Goal: Information Seeking & Learning: Find specific fact

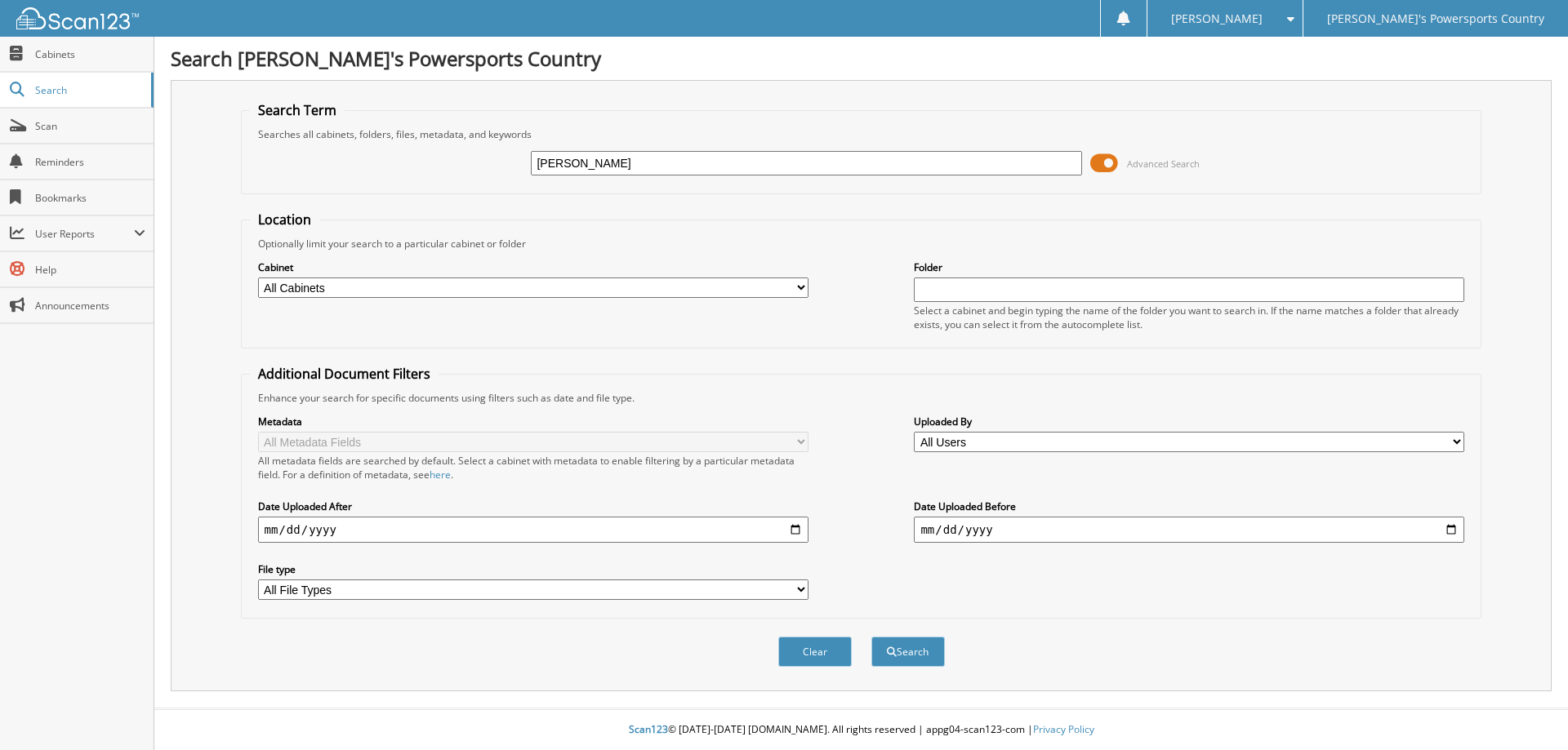
type input "[PERSON_NAME]"
click at [872, 637] on button "Search" at bounding box center [909, 652] width 74 height 30
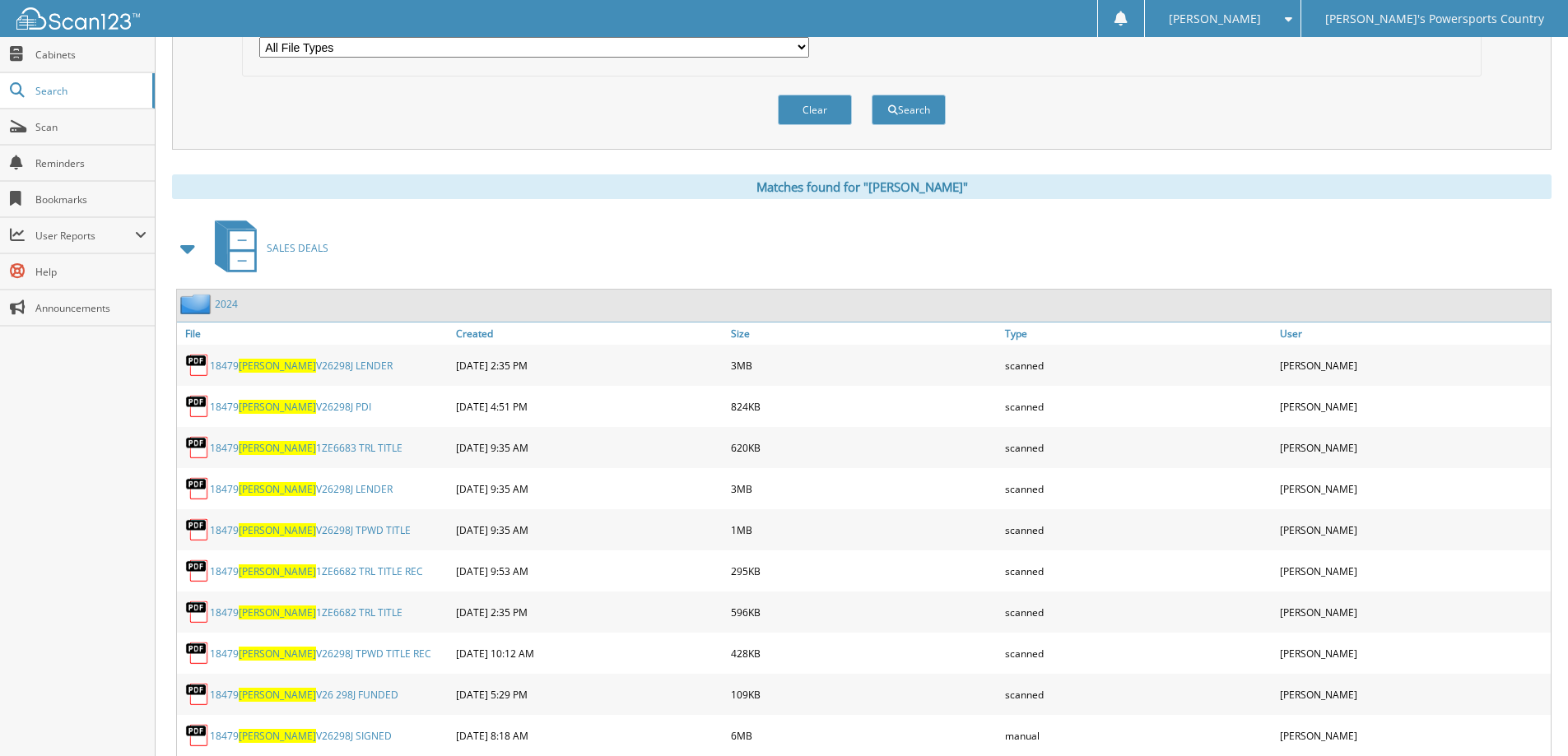
scroll to position [598, 0]
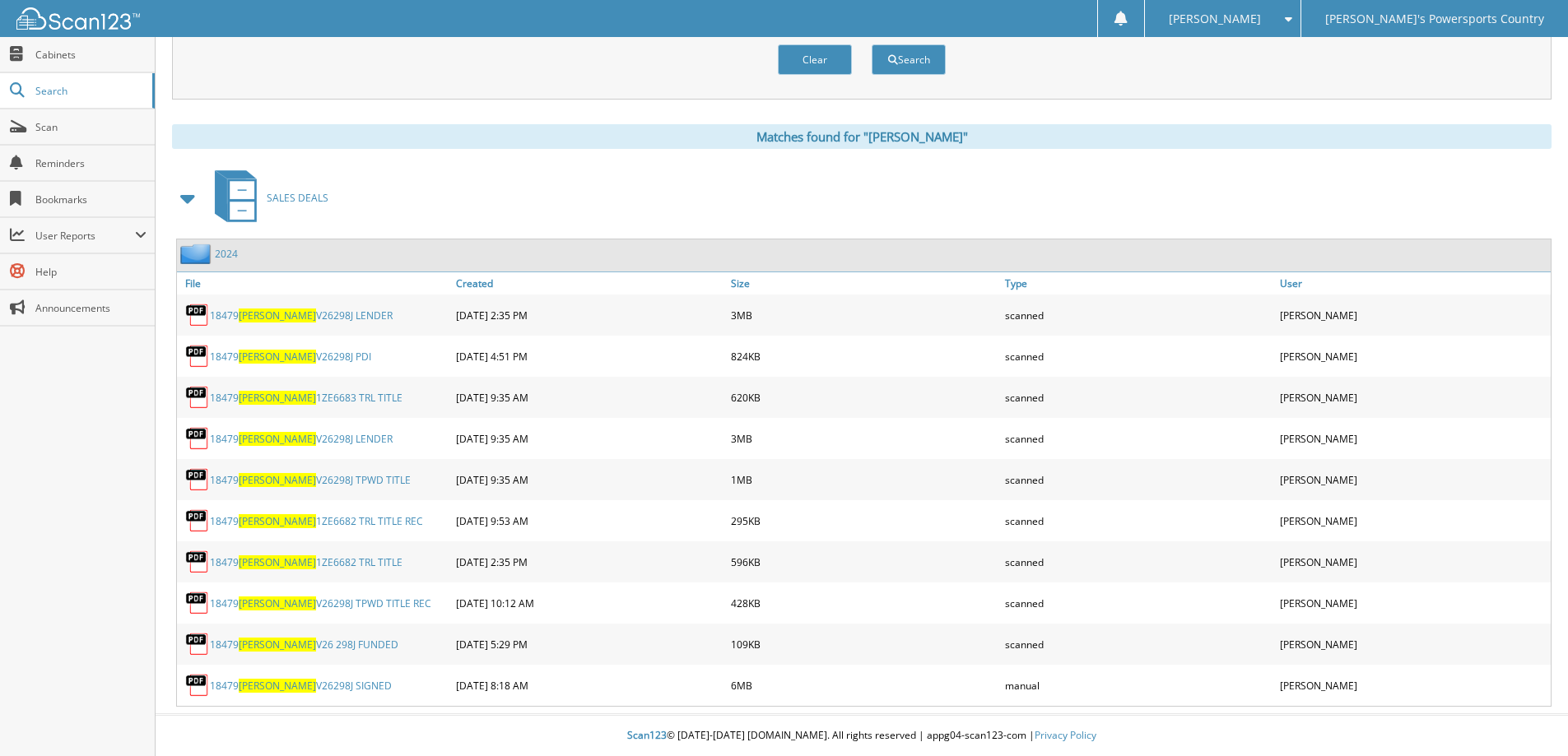
click at [299, 688] on link "18479 SPIRK V26298J SIGNED" at bounding box center [300, 685] width 181 height 14
click at [310, 523] on link "18479 SPIRK 1ZE6682 TRL TITLE REC" at bounding box center [316, 522] width 213 height 14
click at [299, 396] on link "18479 SPIRK 1ZE6683 TRL TITLE" at bounding box center [306, 398] width 192 height 14
click at [313, 391] on link "18479 SPIRK 1ZE6683 TRL TITLE" at bounding box center [306, 398] width 192 height 14
click at [320, 401] on link "18479 SPIRK 1ZE6683 TRL TITLE" at bounding box center [306, 398] width 192 height 14
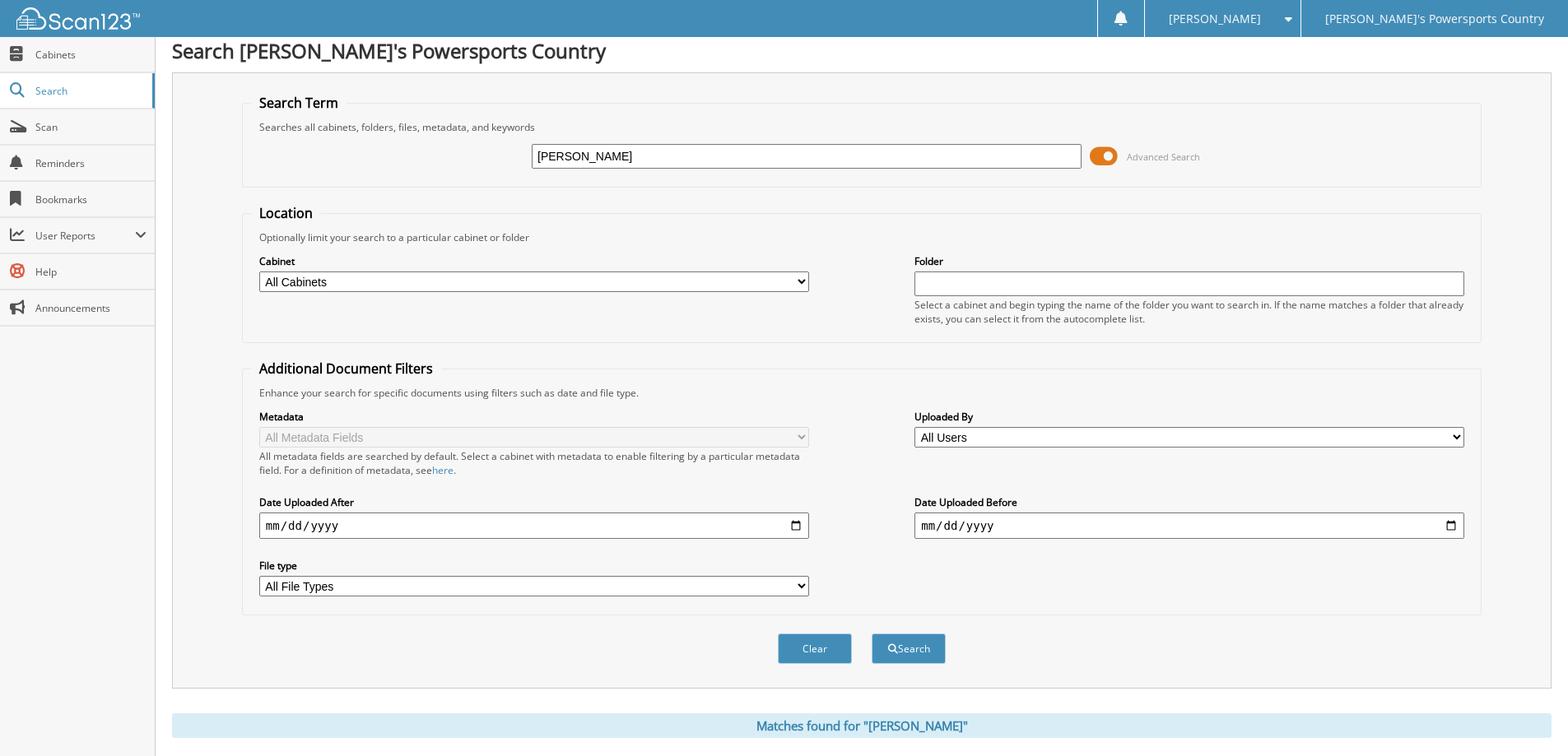
scroll to position [0, 0]
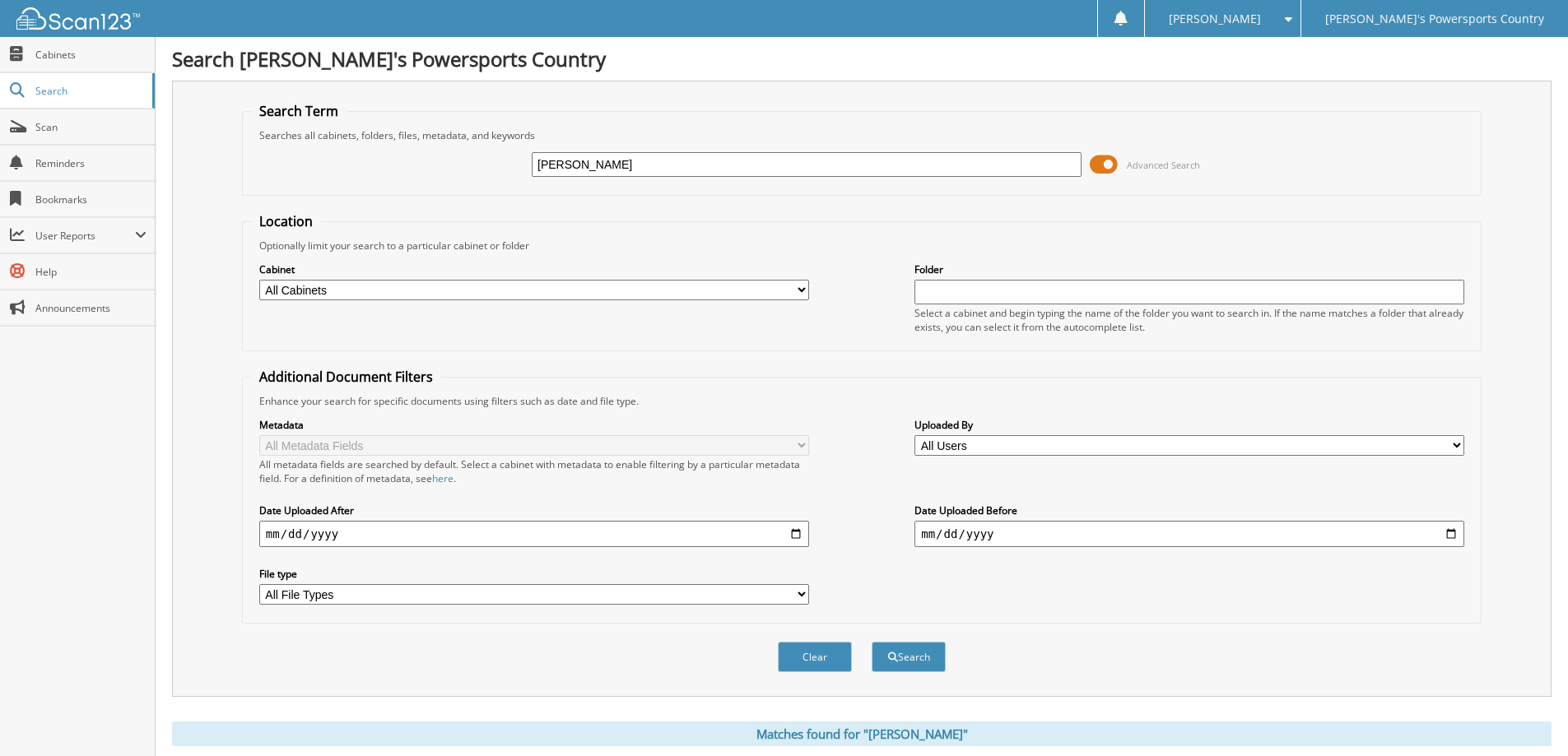
click at [714, 154] on input "spirk" at bounding box center [806, 164] width 550 height 25
type input "ohlemeier"
click at [872, 642] on button "Search" at bounding box center [909, 657] width 75 height 30
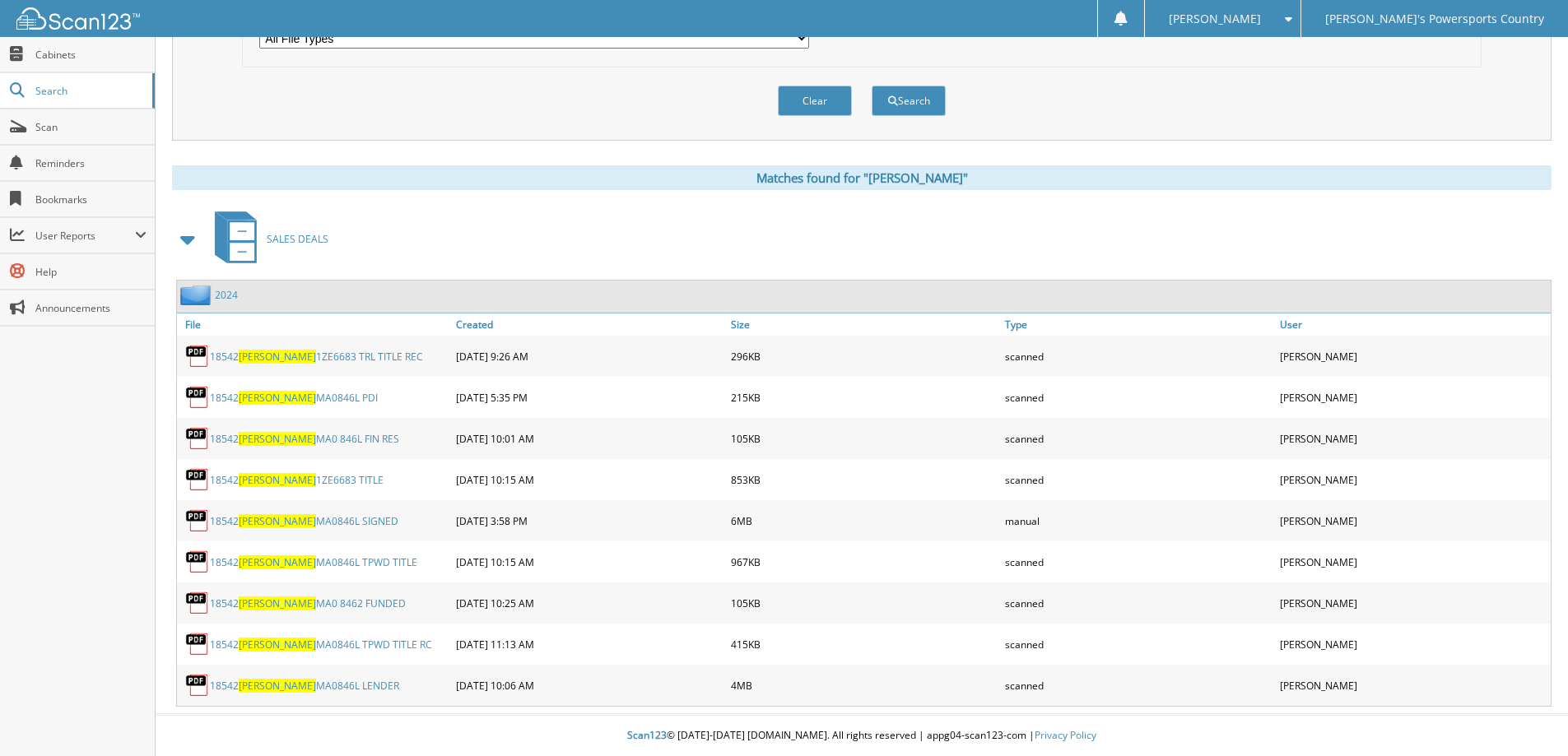
scroll to position [557, 0]
click at [334, 358] on link "18542 OHLEMEIER 1ZE6683 TRL TITLE REC" at bounding box center [316, 357] width 213 height 14
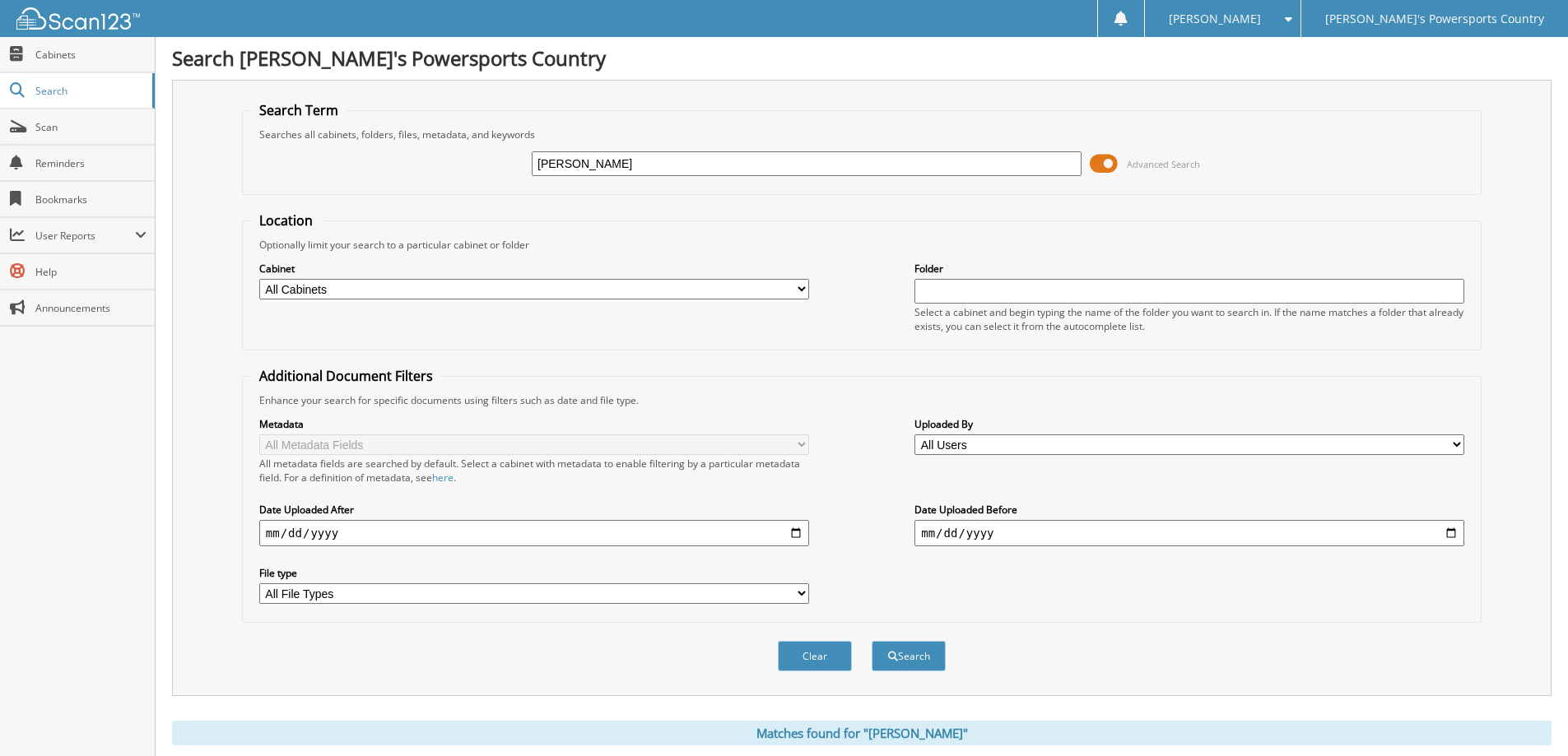
scroll to position [0, 0]
click at [659, 163] on input "ohlemeier" at bounding box center [806, 164] width 550 height 25
type input "spirk"
click at [872, 642] on button "Search" at bounding box center [909, 657] width 75 height 30
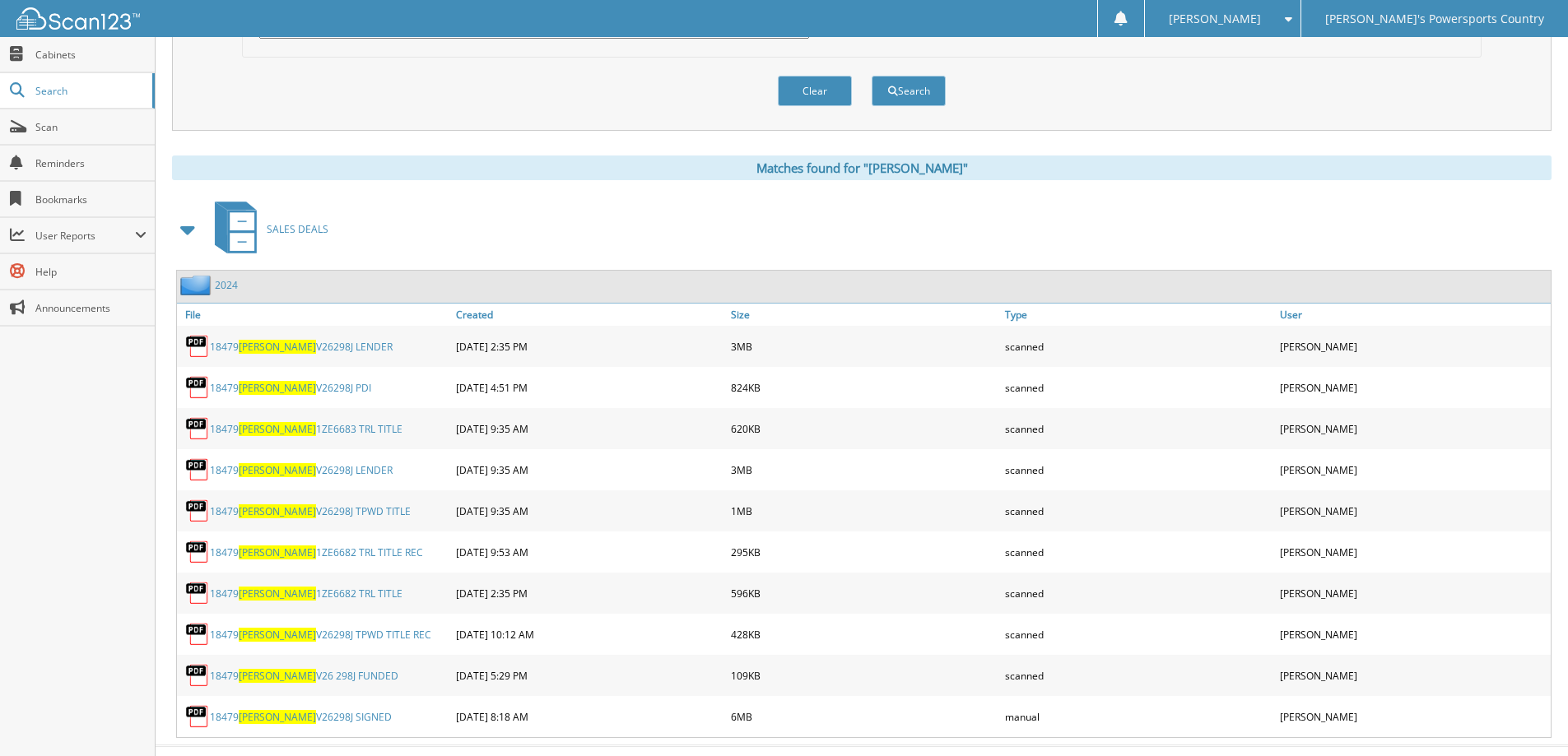
scroll to position [576, 0]
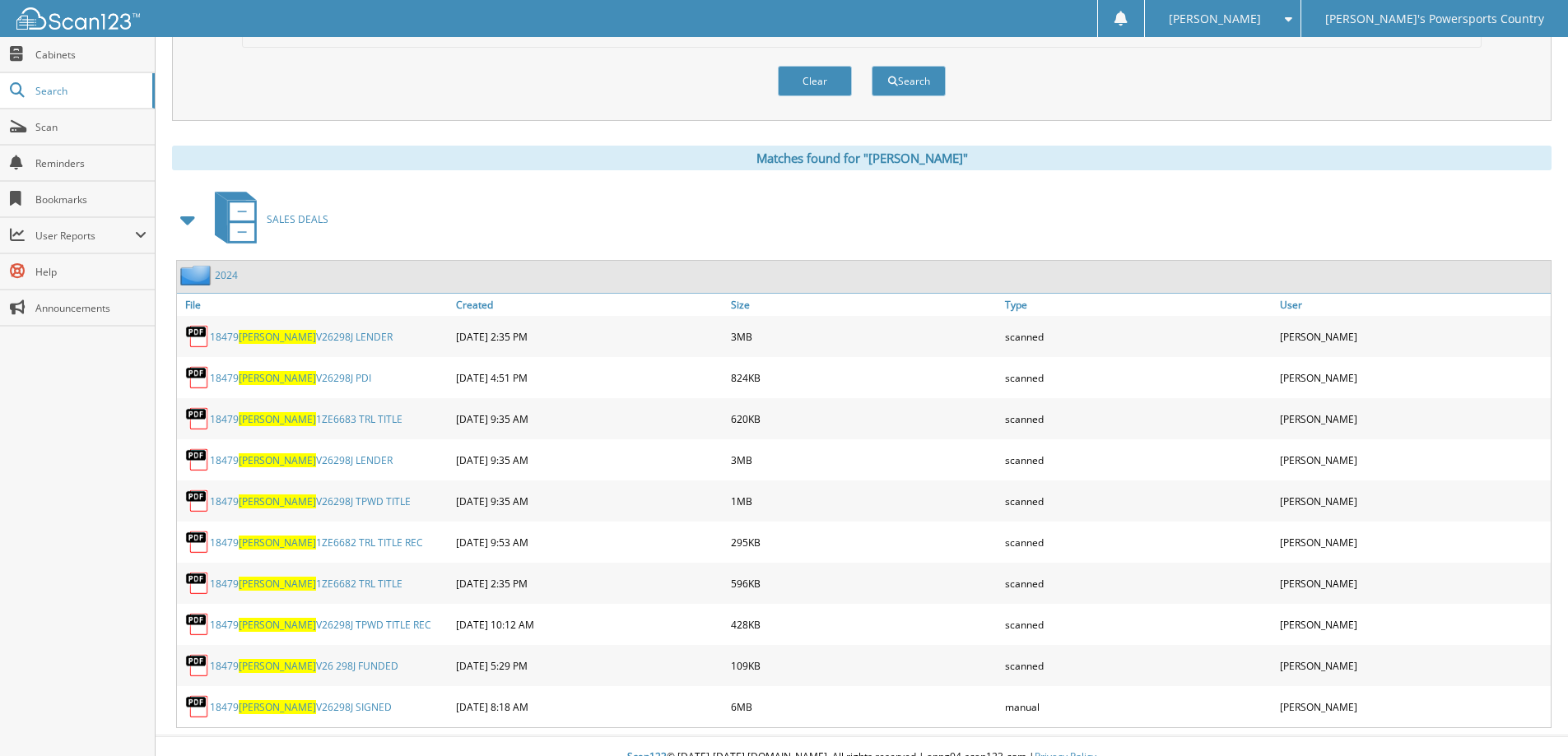
click at [315, 586] on link "18479 SPIRK 1ZE6682 TRL TITLE" at bounding box center [306, 583] width 192 height 14
click at [328, 541] on link "18479 SPIRK 1ZE6682 TRL TITLE REC" at bounding box center [316, 542] width 213 height 14
drag, startPoint x: 315, startPoint y: 338, endPoint x: 289, endPoint y: 340, distance: 26.1
click at [289, 340] on link "18479 SPIRK V26298J LENDER" at bounding box center [301, 337] width 182 height 14
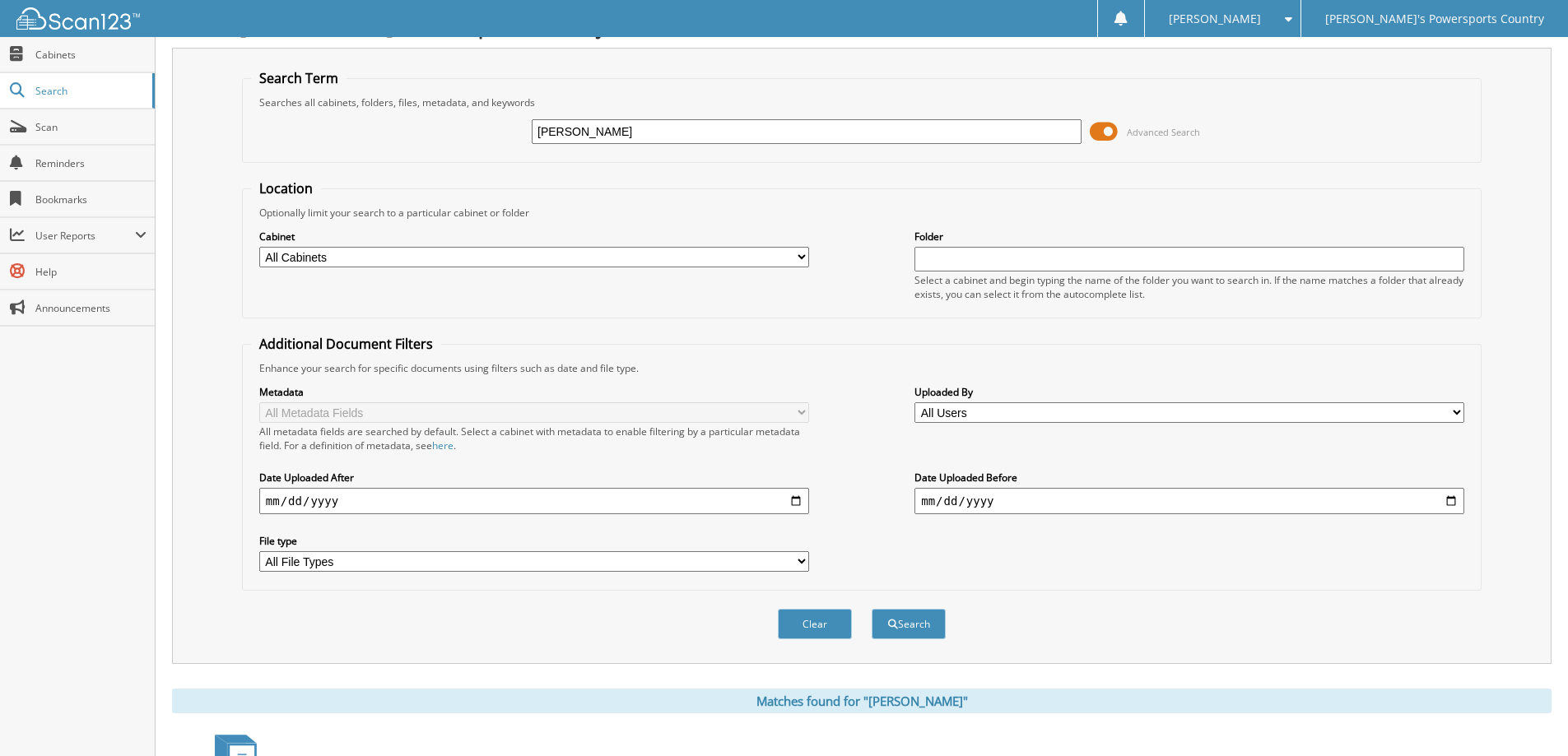
scroll to position [0, 0]
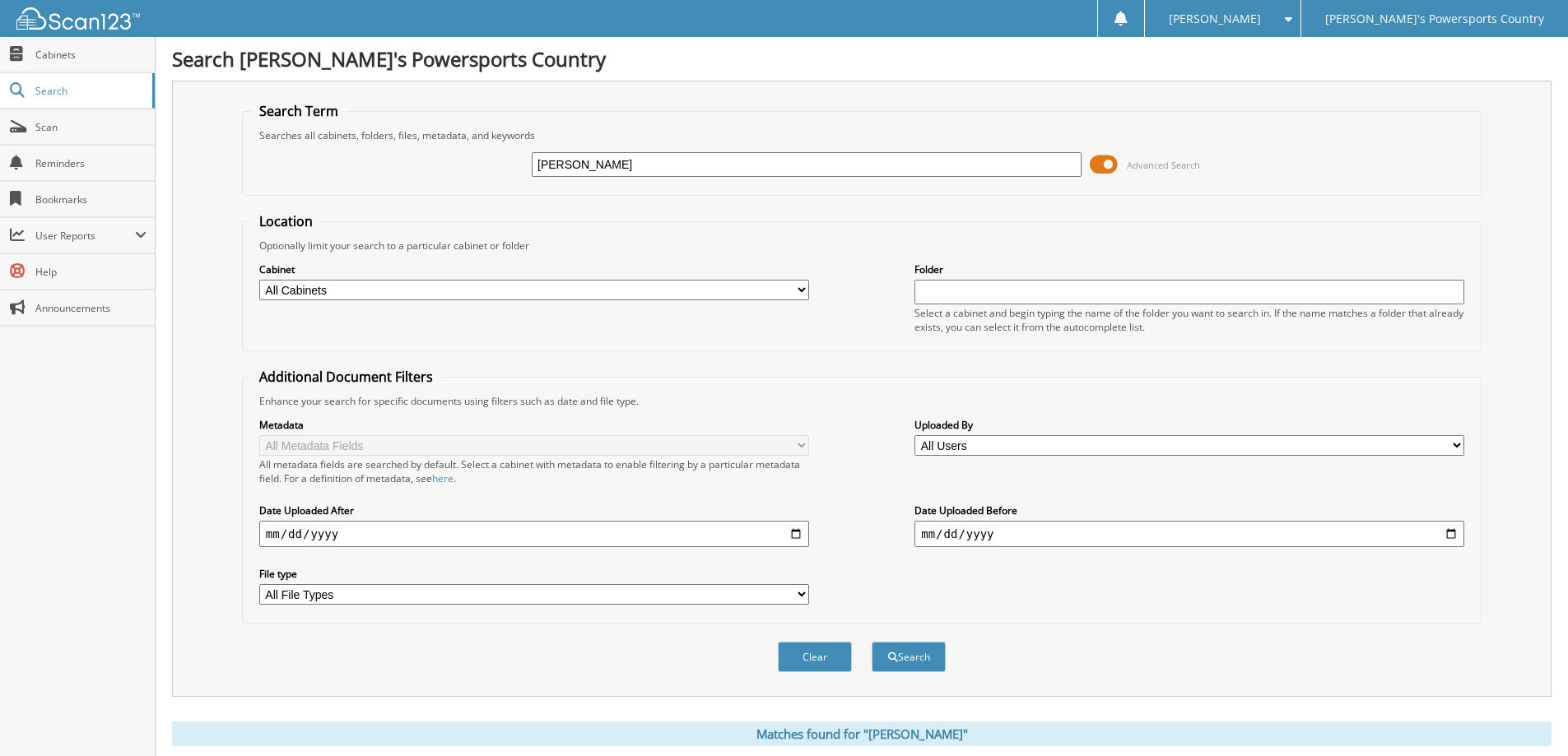
click at [690, 158] on input "spirk" at bounding box center [806, 164] width 550 height 25
type input "768020"
click at [872, 642] on button "Search" at bounding box center [909, 657] width 75 height 30
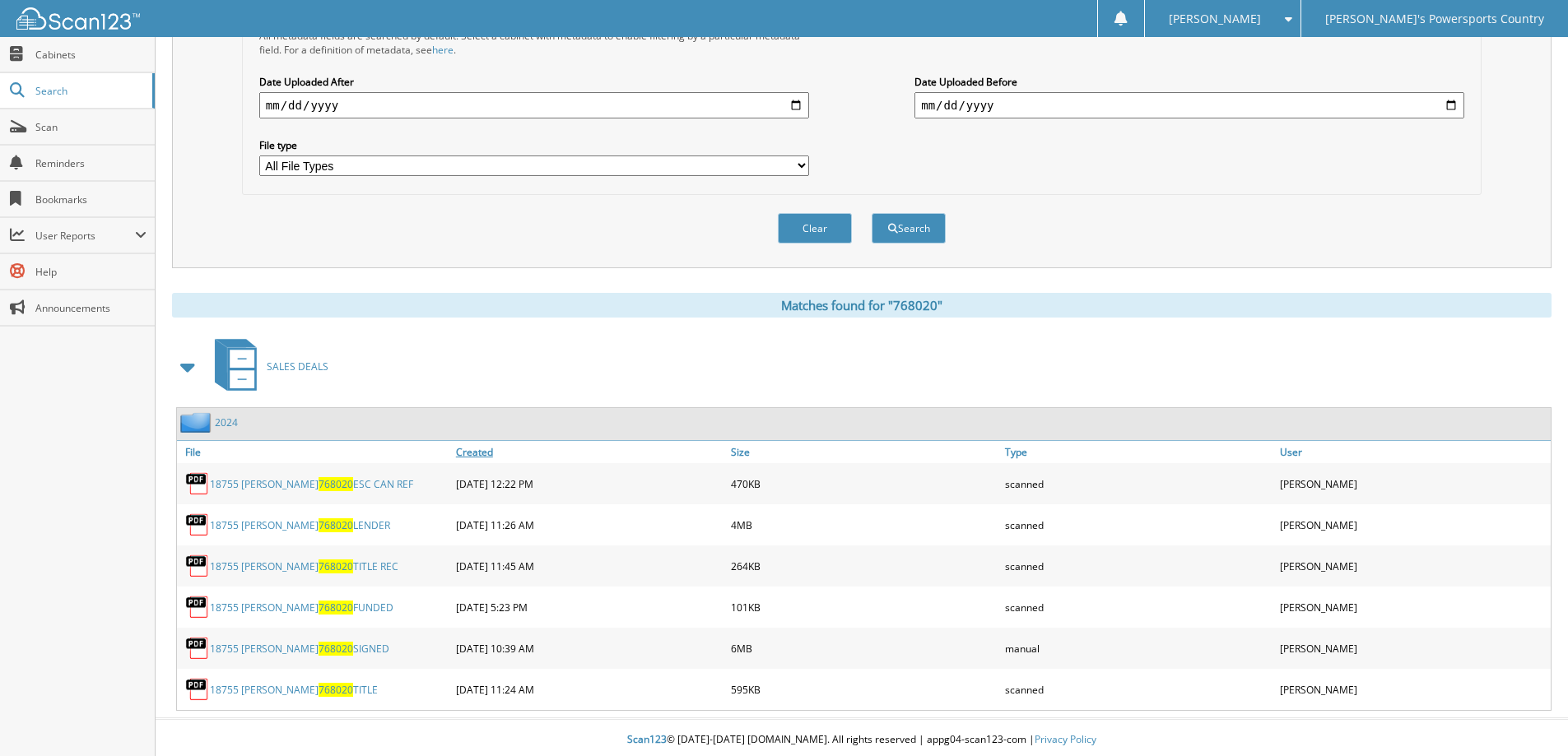
scroll to position [433, 0]
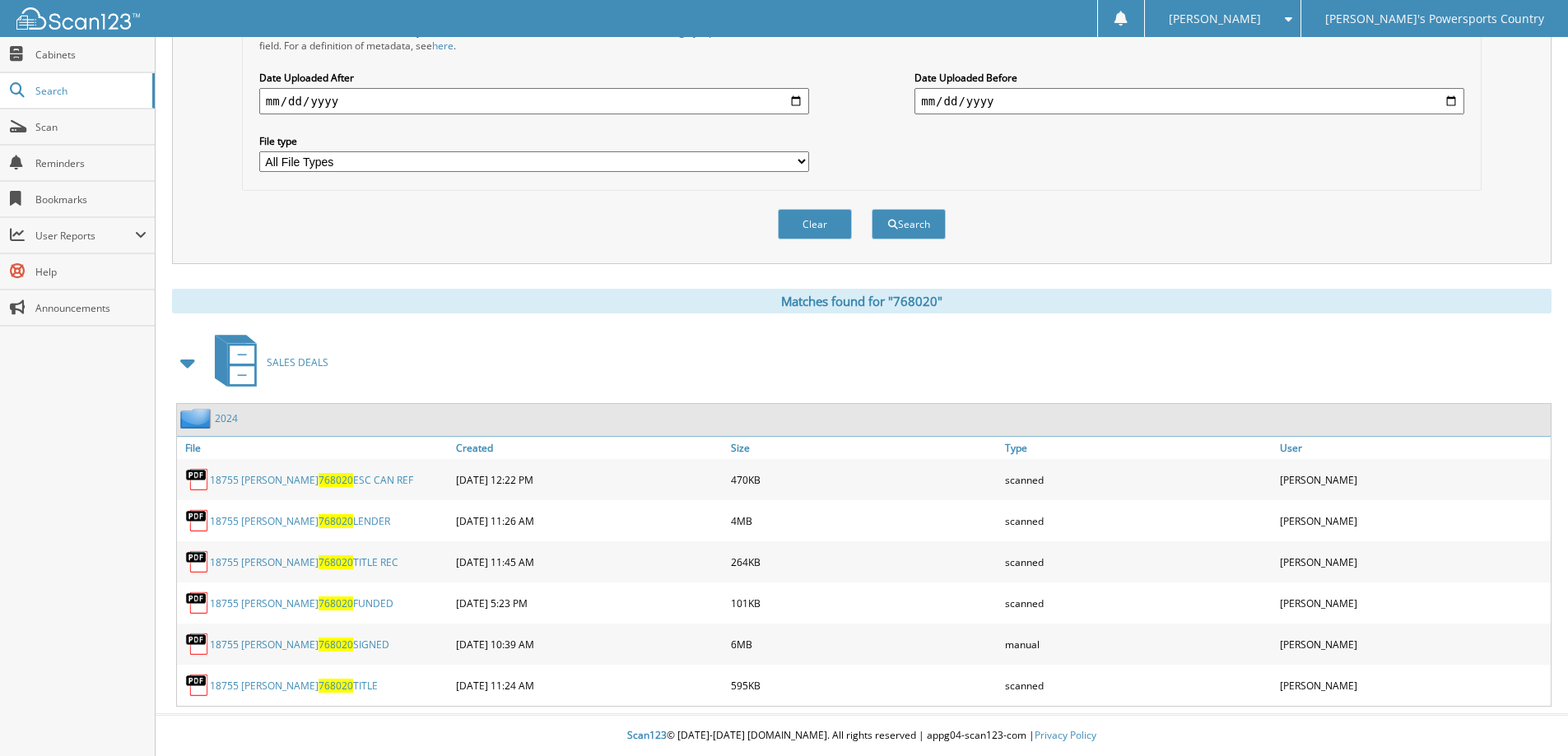
click at [348, 476] on link "18755 [PERSON_NAME] 768020 ESC CAN REF" at bounding box center [311, 480] width 203 height 14
